Goal: Find contact information: Find contact information

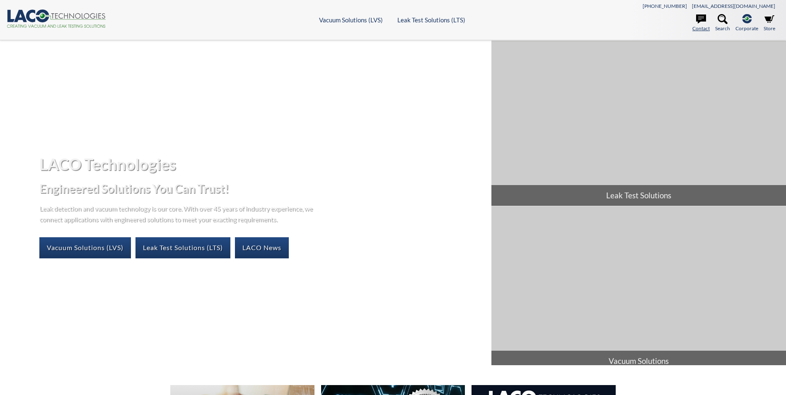
click at [384, 23] on icon at bounding box center [701, 19] width 10 height 10
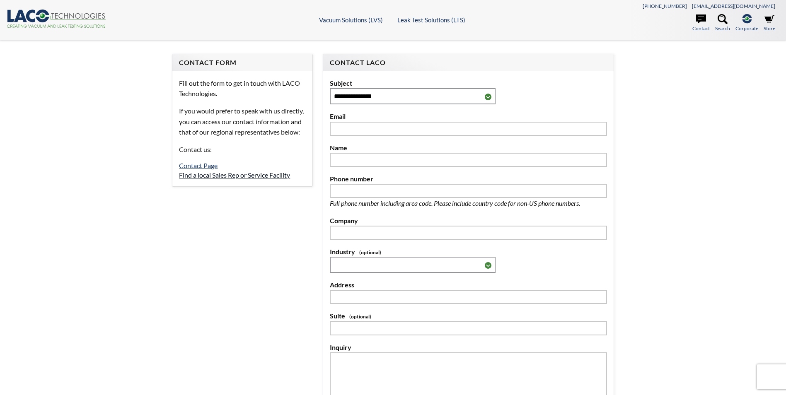
select select "Language Translate Widget"
click at [278, 179] on link "Find a local Sales Rep or Service Facility" at bounding box center [234, 175] width 111 height 8
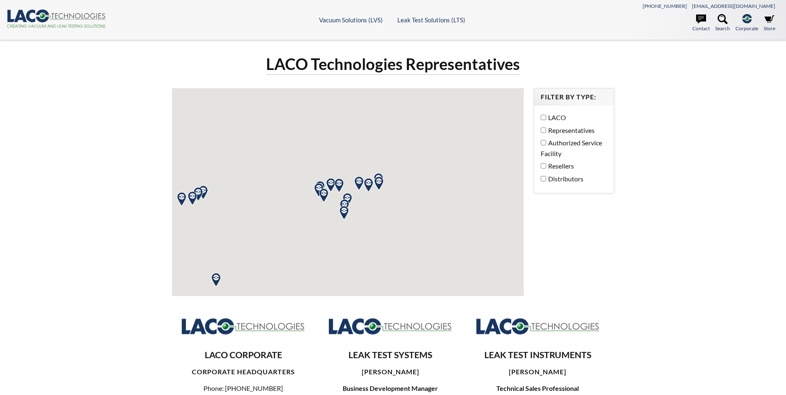
select select "Language Translate Widget"
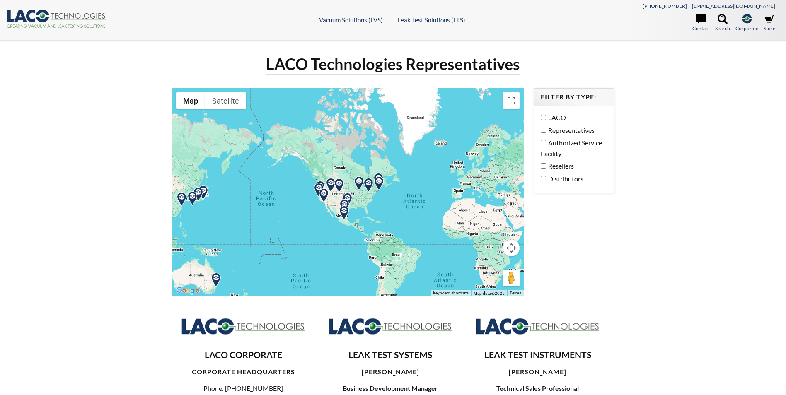
click at [318, 189] on img at bounding box center [324, 196] width 15 height 15
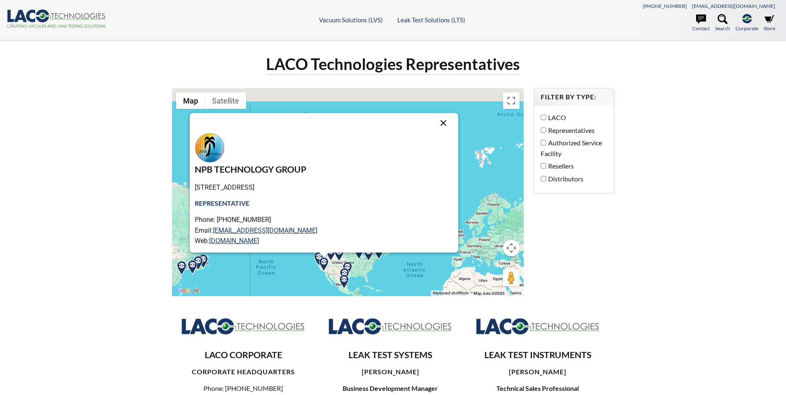
click at [433, 121] on button "Close" at bounding box center [443, 123] width 20 height 20
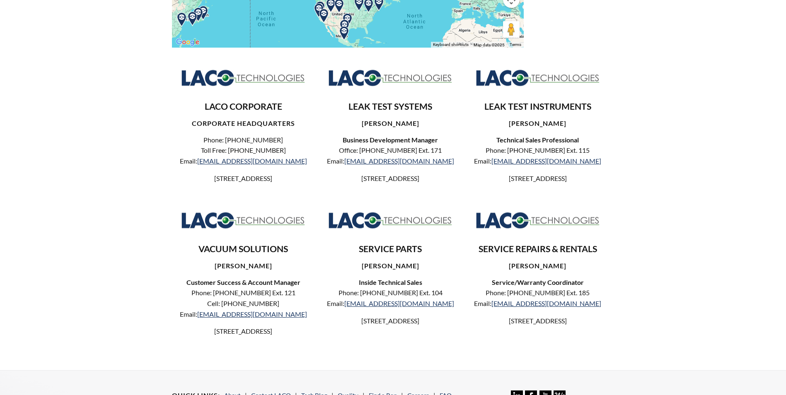
scroll to position [290, 0]
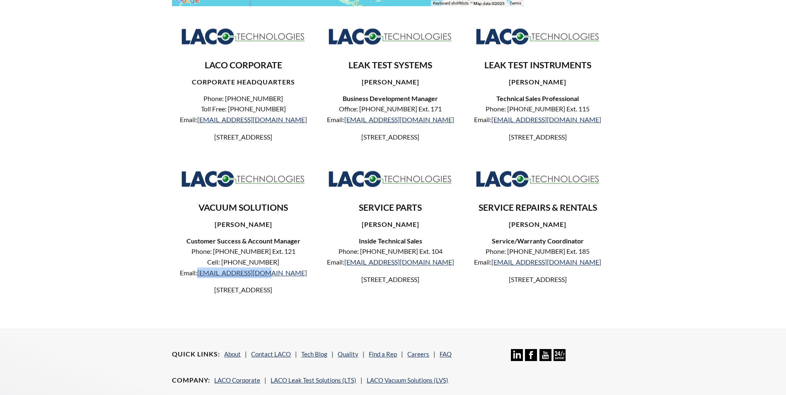
drag, startPoint x: 292, startPoint y: 283, endPoint x: 222, endPoint y: 287, distance: 70.1
click at [222, 278] on p "Phone: [PHONE_NUMBER] Ext. 121 Cell: [PHONE_NUMBER] Email: [EMAIL_ADDRESS][DOMA…" at bounding box center [243, 262] width 129 height 32
copy link "[EMAIL_ADDRESS][DOMAIN_NAME]"
